Goal: Find contact information: Find contact information

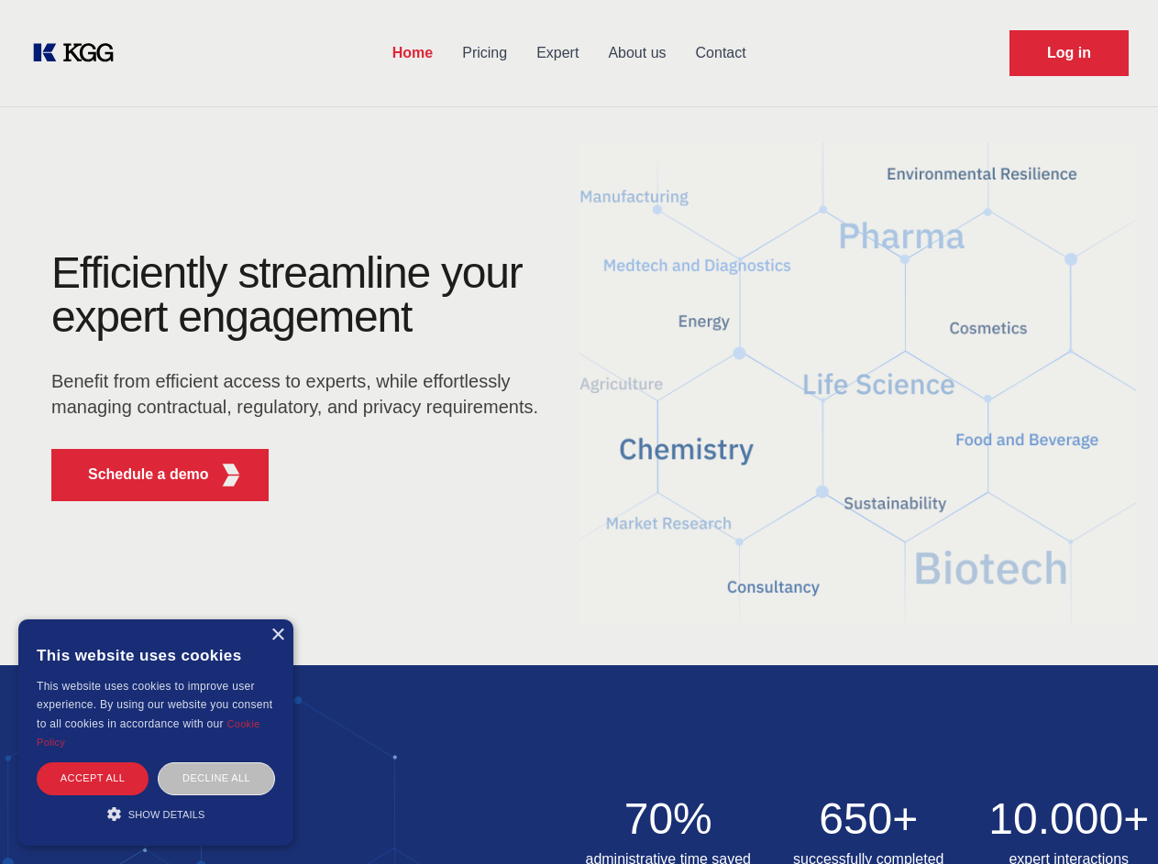
click at [578, 432] on div "Efficiently streamline your expert engagement Benefit from efficient access to …" at bounding box center [300, 383] width 557 height 265
click at [137, 475] on p "Schedule a demo" at bounding box center [148, 475] width 121 height 22
click at [277, 635] on div "× This website uses cookies This website uses cookies to improve user experienc…" at bounding box center [155, 733] width 275 height 226
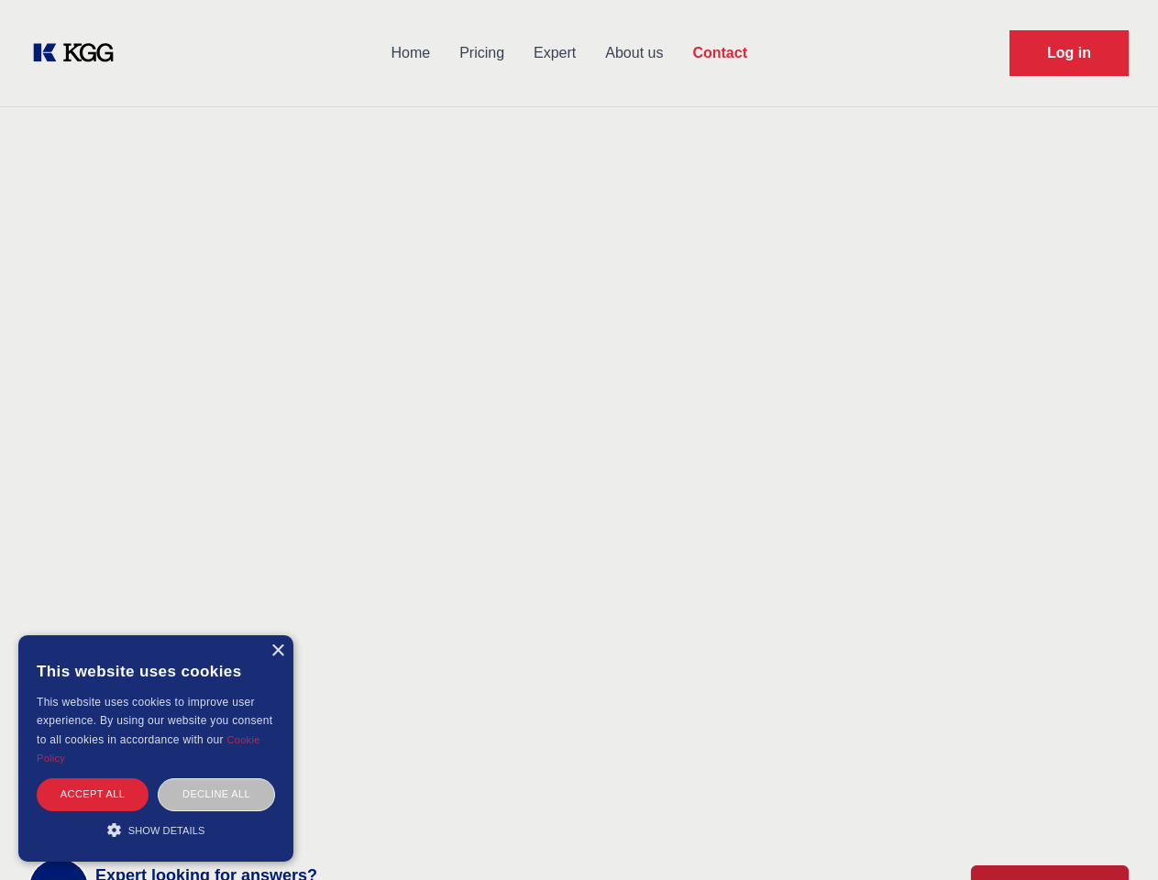
click at [93, 778] on div "Accept all" at bounding box center [93, 794] width 112 height 32
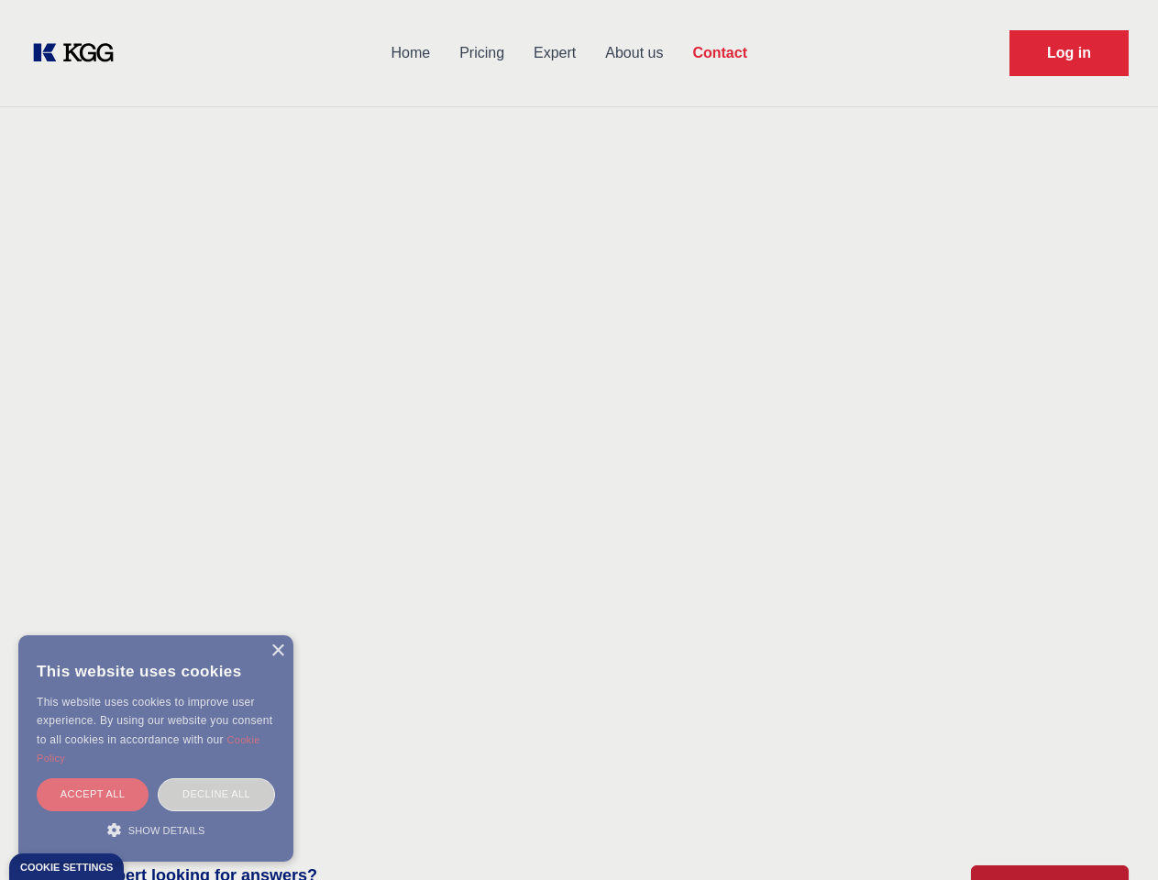
click at [216, 778] on div "Decline all" at bounding box center [216, 794] width 117 height 32
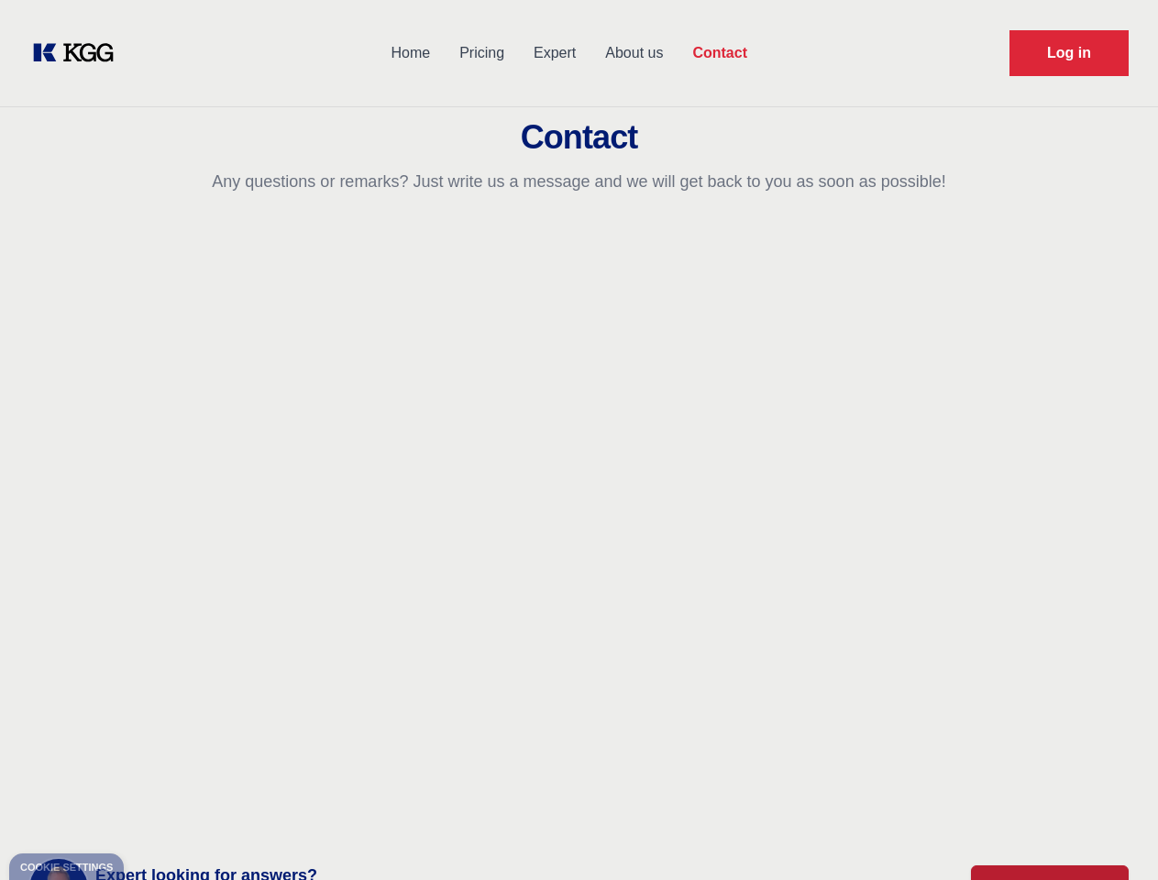
click at [156, 814] on main "Contact Any questions or remarks? Just write us a message and we will get back …" at bounding box center [579, 477] width 1158 height 954
